Goal: Transaction & Acquisition: Download file/media

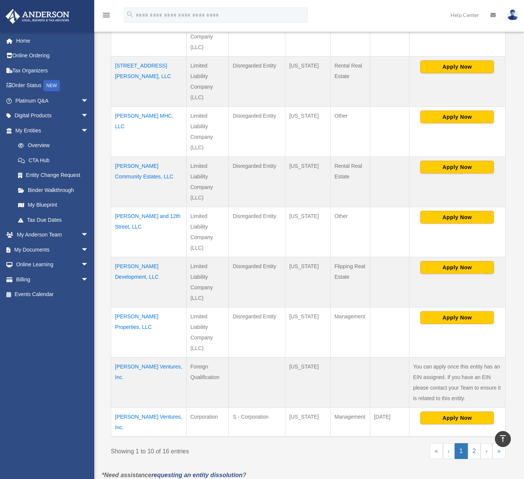
scroll to position [303, 0]
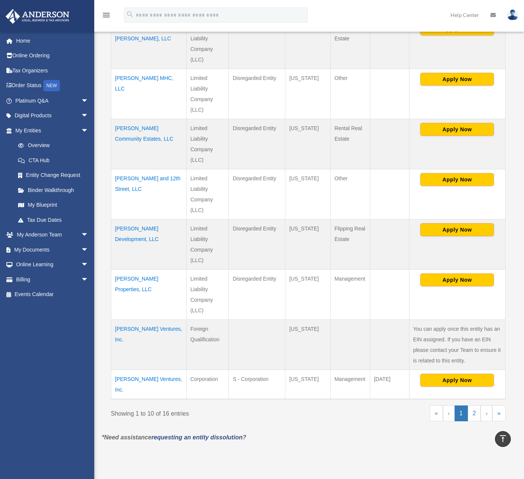
click at [153, 228] on td "[PERSON_NAME] Development, LLC" at bounding box center [148, 244] width 75 height 50
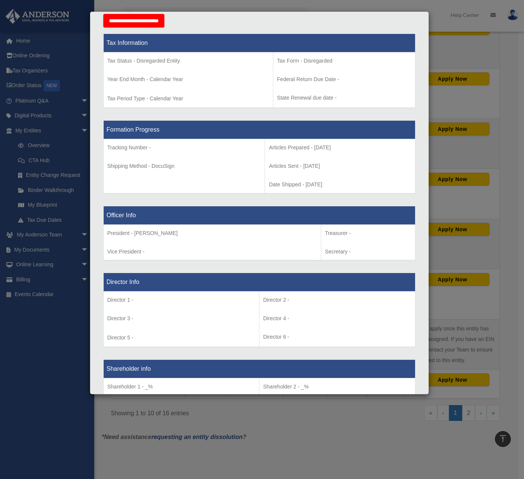
scroll to position [189, 0]
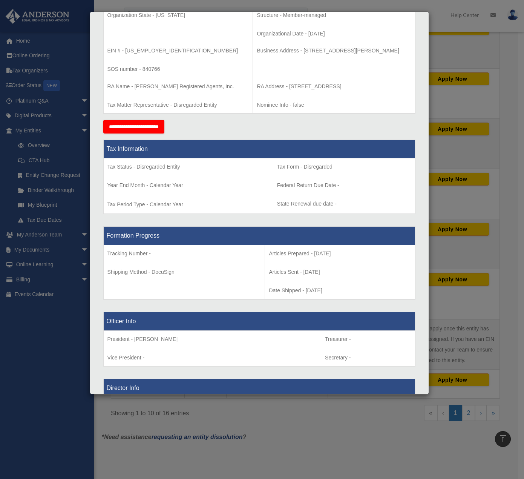
click at [56, 328] on div "Details × Articles Sent Organizational Date" at bounding box center [262, 239] width 524 height 479
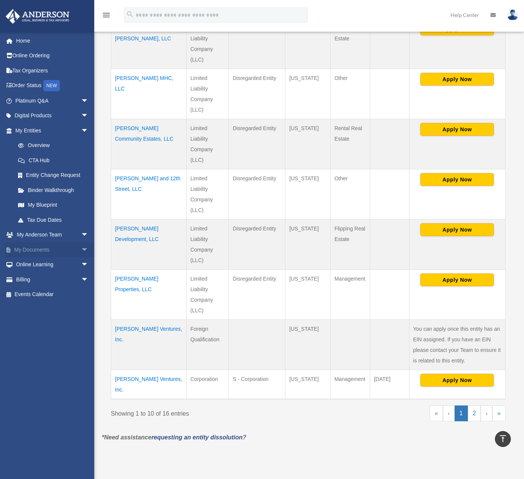
click at [81, 247] on span "arrow_drop_down" at bounding box center [88, 249] width 15 height 15
click at [32, 266] on link "Box" at bounding box center [55, 264] width 89 height 15
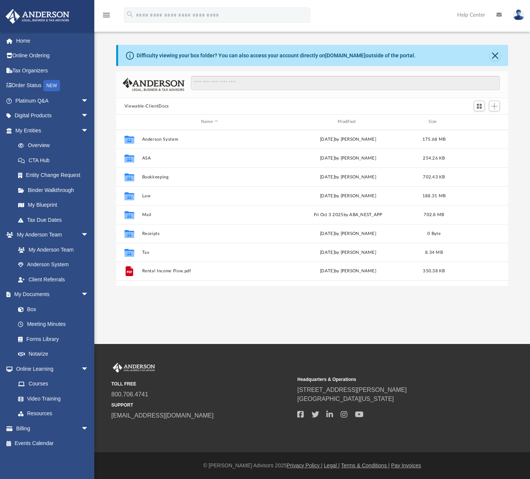
scroll to position [166, 386]
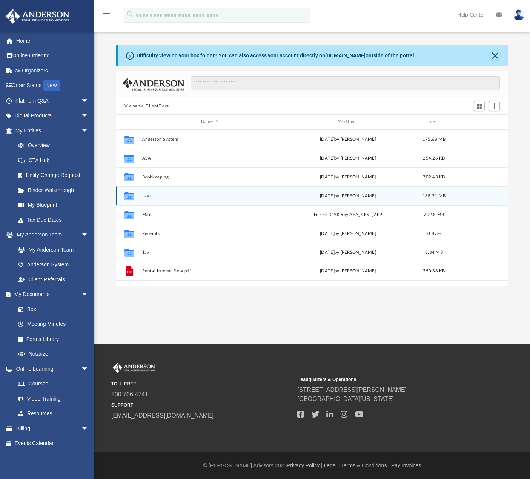
click at [146, 197] on button "Law" at bounding box center [209, 196] width 135 height 5
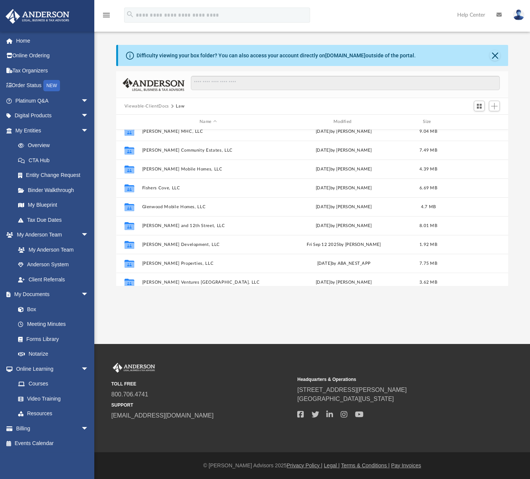
scroll to position [75, 0]
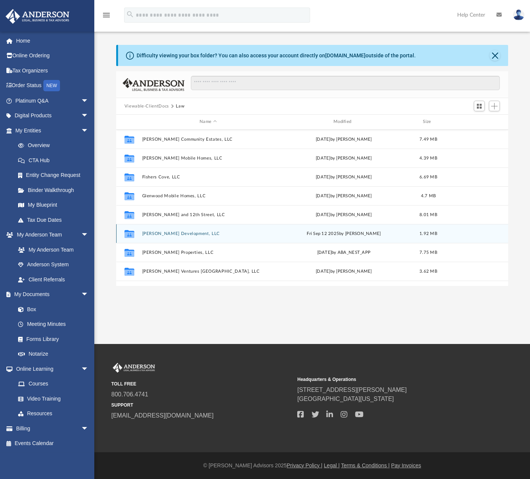
click at [161, 231] on button "[PERSON_NAME] Development, LLC" at bounding box center [208, 233] width 132 height 5
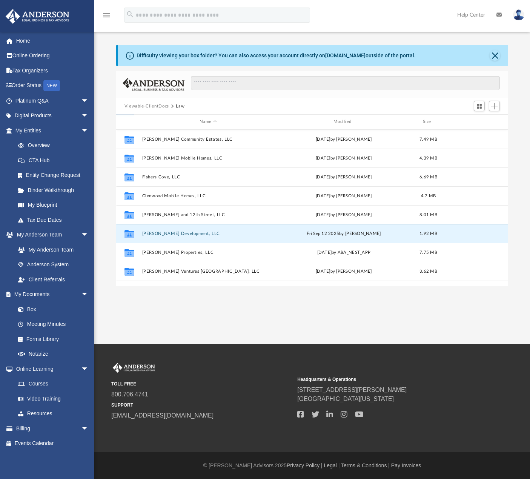
scroll to position [0, 0]
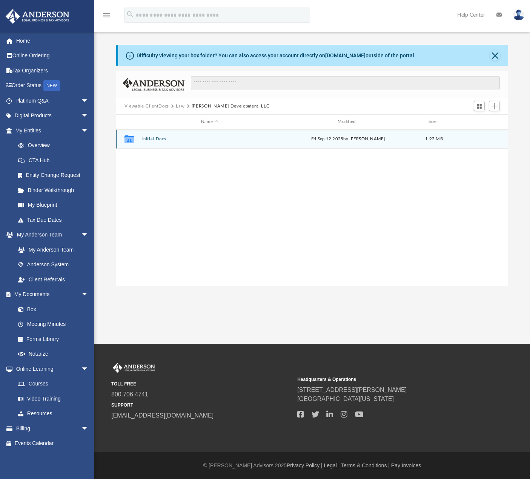
click at [156, 138] on button "Initial Docs" at bounding box center [209, 139] width 135 height 5
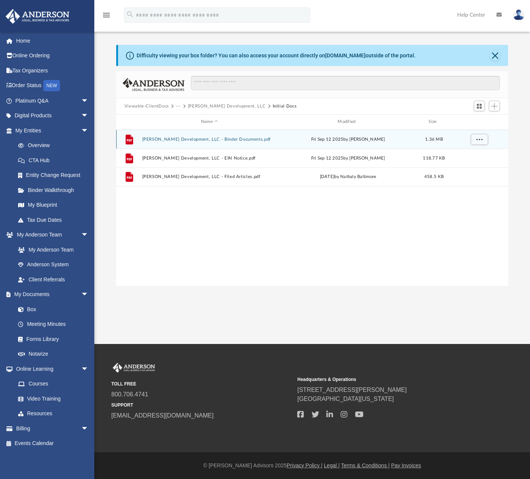
click at [218, 139] on button "[PERSON_NAME] Development, LLC - Binder Documents.pdf" at bounding box center [209, 139] width 135 height 5
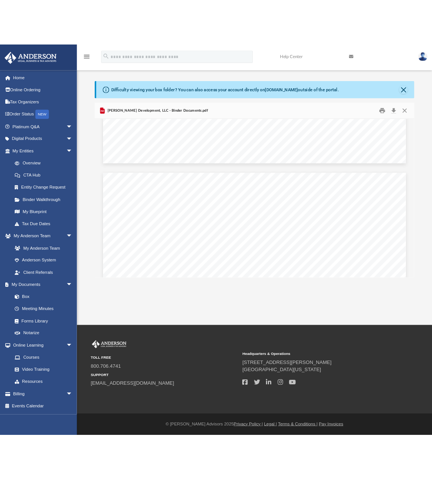
scroll to position [2000, 0]
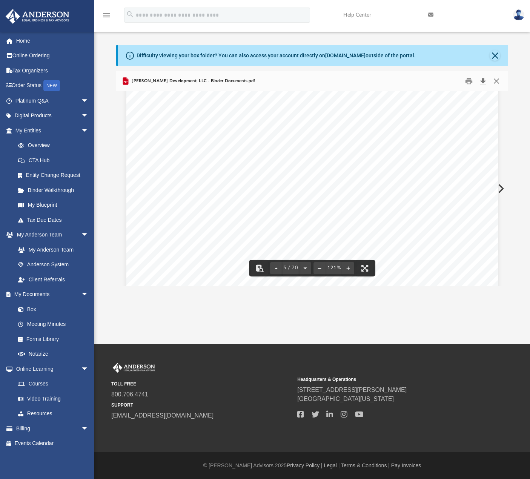
click at [483, 80] on button "Download" at bounding box center [483, 81] width 14 height 12
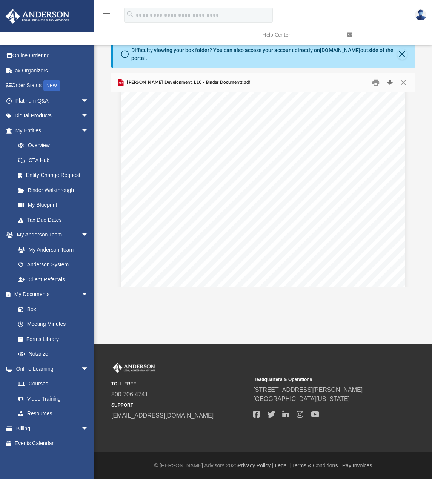
scroll to position [1512, 2]
